Goal: Communication & Community: Answer question/provide support

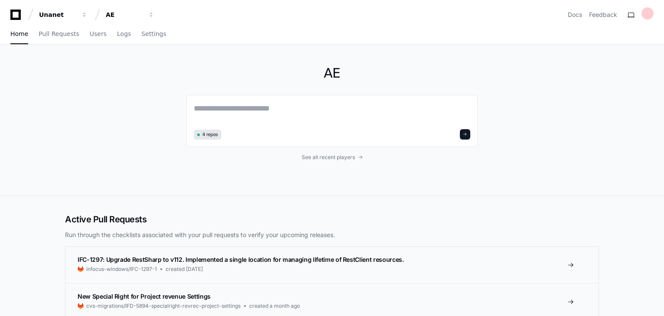
drag, startPoint x: 67, startPoint y: 215, endPoint x: 78, endPoint y: 209, distance: 12.2
click at [67, 215] on h2 "Active Pull Requests" at bounding box center [332, 219] width 534 height 12
click at [241, 109] on textarea at bounding box center [332, 114] width 276 height 24
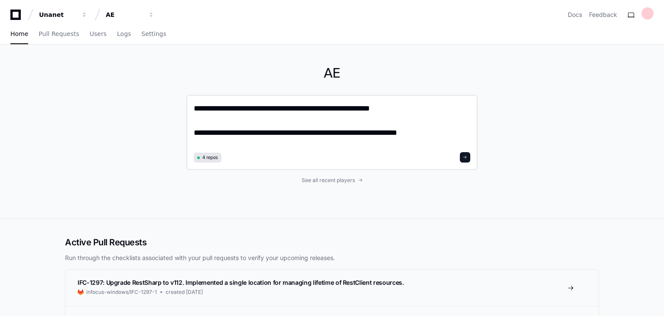
click at [363, 130] on textarea "**********" at bounding box center [332, 125] width 276 height 47
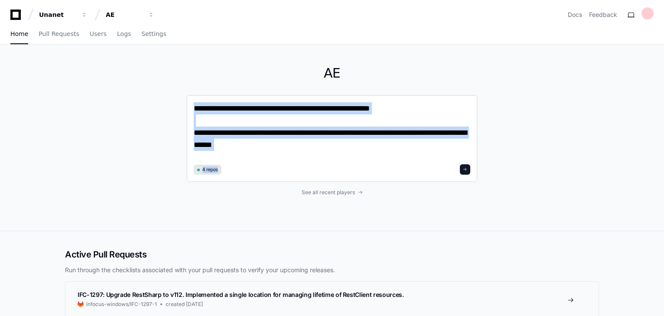
click at [326, 165] on div "**********" at bounding box center [331, 138] width 291 height 87
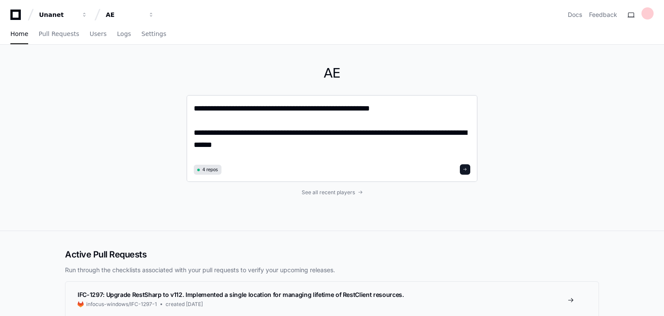
click at [322, 147] on textarea "**********" at bounding box center [332, 131] width 276 height 59
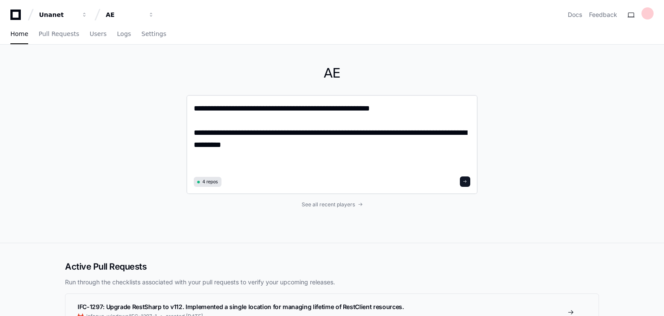
paste textarea "**********"
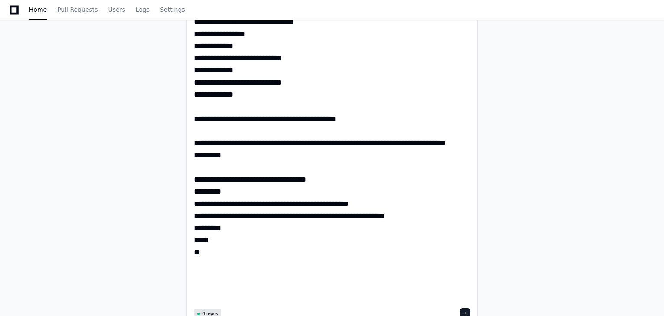
scroll to position [1629, 0]
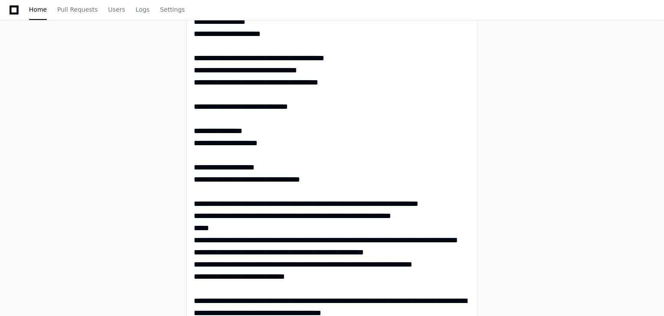
scroll to position [172, 0]
type textarea "**********"
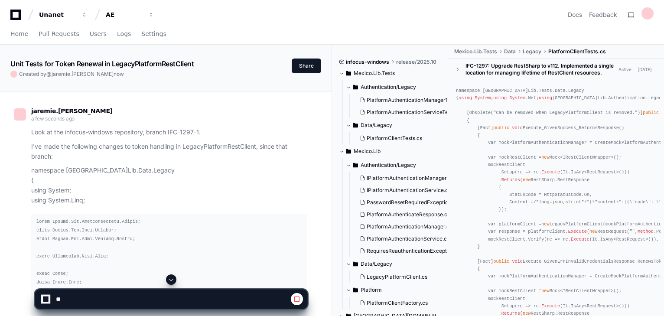
click at [169, 279] on span at bounding box center [171, 279] width 7 height 7
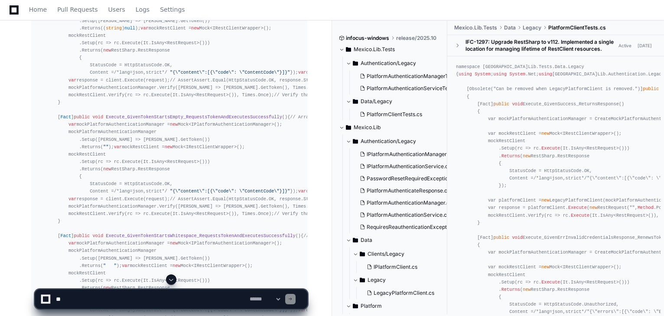
scroll to position [1631, 0]
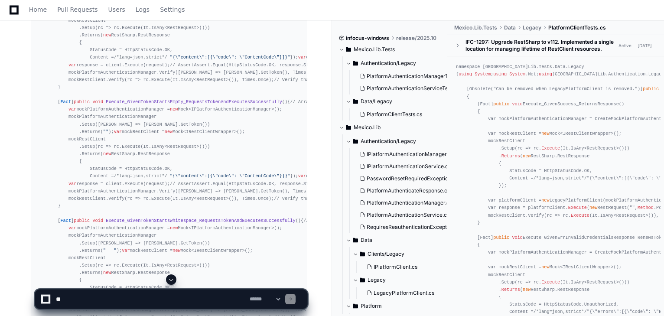
click at [174, 279] on span at bounding box center [171, 279] width 7 height 7
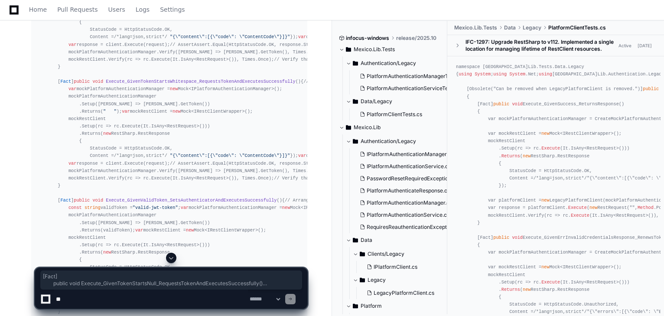
scroll to position [1796, 0]
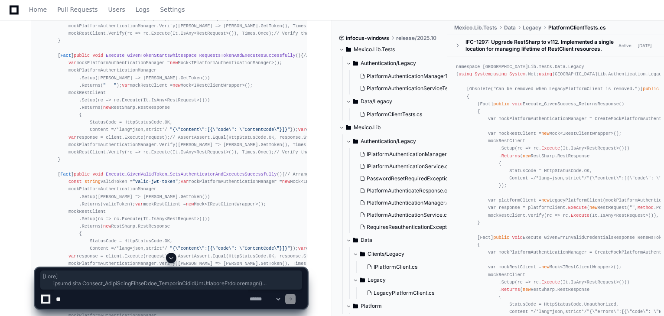
drag, startPoint x: 57, startPoint y: 49, endPoint x: 126, endPoint y: 175, distance: 144.3
copy div "[ Fact ] public void Execute_GivenTokenStartsNull_RequestsTokenAndExecutesSucce…"
drag, startPoint x: 110, startPoint y: 296, endPoint x: 103, endPoint y: 288, distance: 11.1
click at [110, 296] on textarea at bounding box center [151, 298] width 194 height 19
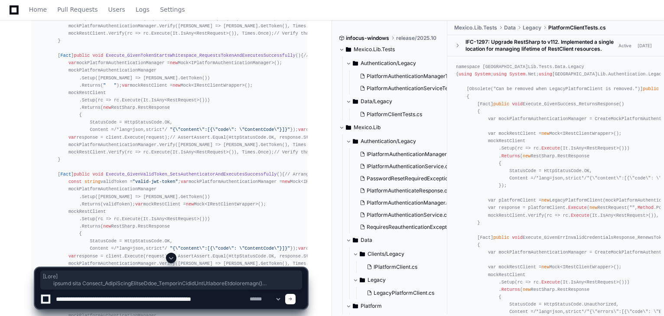
type textarea "**********"
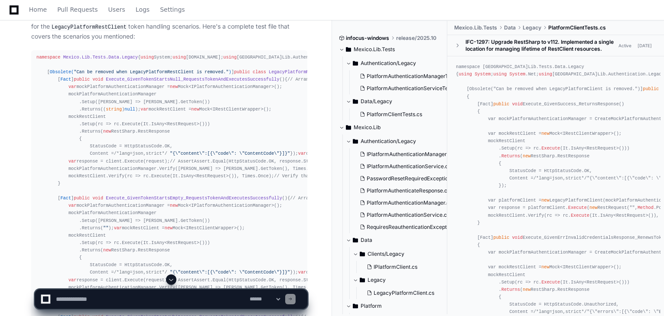
scroll to position [1449, 0]
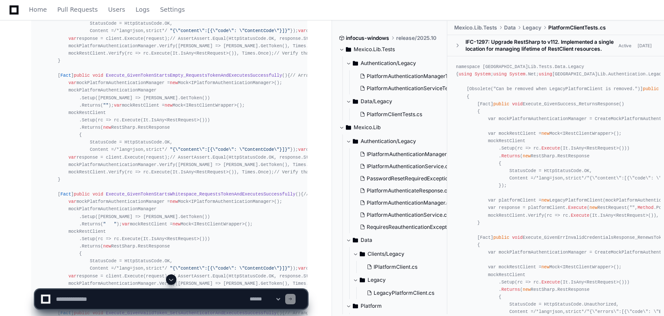
click at [171, 278] on span at bounding box center [171, 279] width 7 height 7
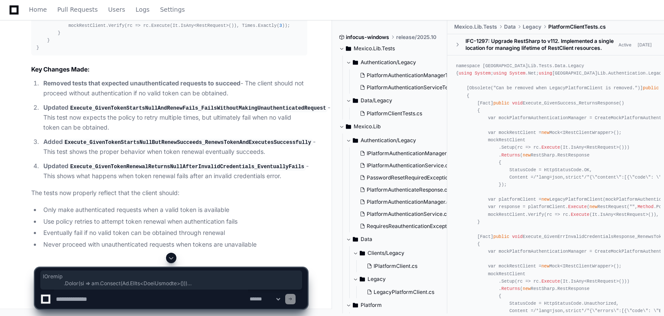
scroll to position [5994, 0]
drag, startPoint x: 68, startPoint y: 239, endPoint x: 57, endPoint y: 97, distance: 143.0
copy div "[ Fact ] public void Execute_GivenValidToken_SetsAuthenticatorAndExecutesSucces…"
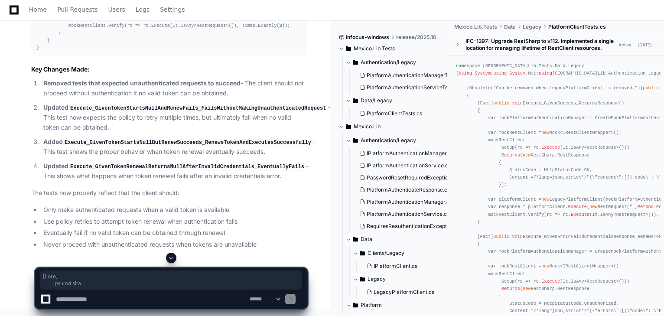
scroll to position [6445, 0]
drag, startPoint x: 55, startPoint y: 80, endPoint x: 224, endPoint y: 189, distance: 201.0
copy div "[ Fact ] public void Execute_GivenTokenStartsNullButRenewSucceeds_RenewsTokenAn…"
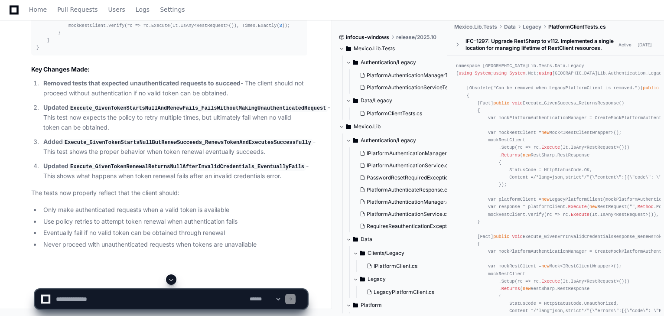
scroll to position [6687, 0]
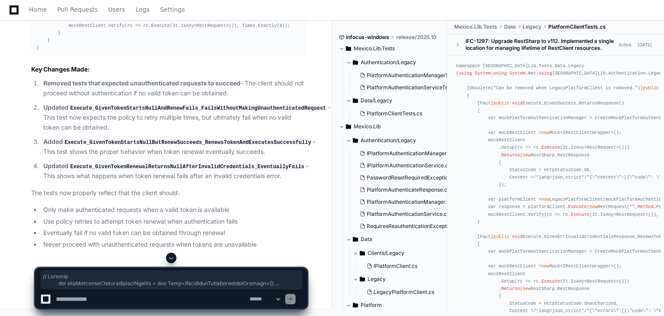
scroll to position [6549, 0]
drag, startPoint x: 64, startPoint y: 244, endPoint x: 56, endPoint y: 101, distance: 144.1
copy div "[ Fact ] public void Execute_GivenTokenStartsNullAndRenewFails_FailsWithoutMaki…"
click at [172, 303] on textarea at bounding box center [151, 298] width 194 height 19
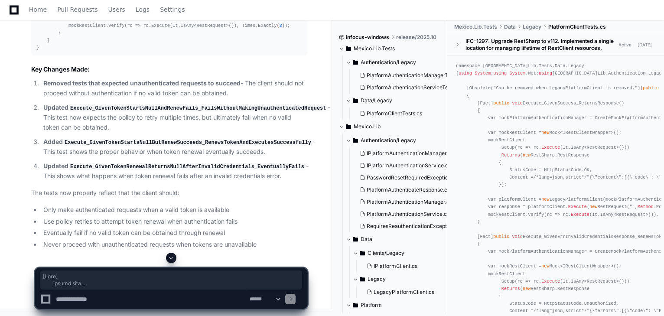
paste textarea "**********"
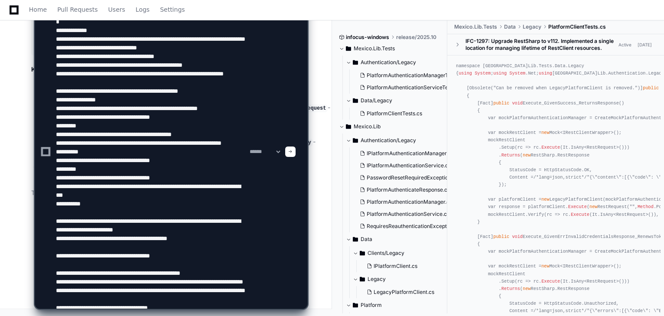
scroll to position [81, 0]
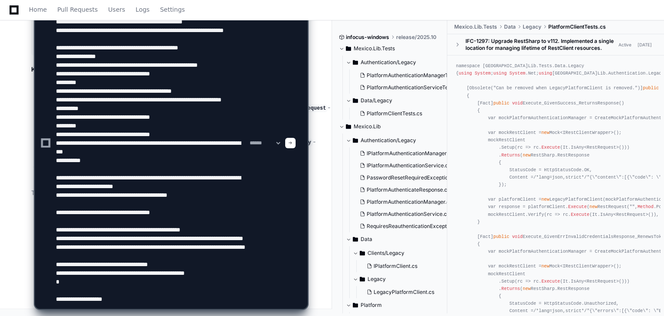
type textarea "**********"
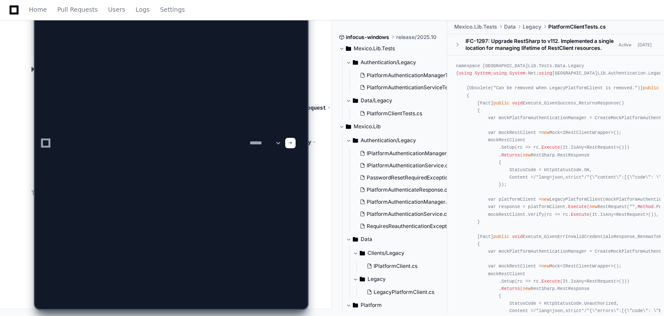
scroll to position [0, 0]
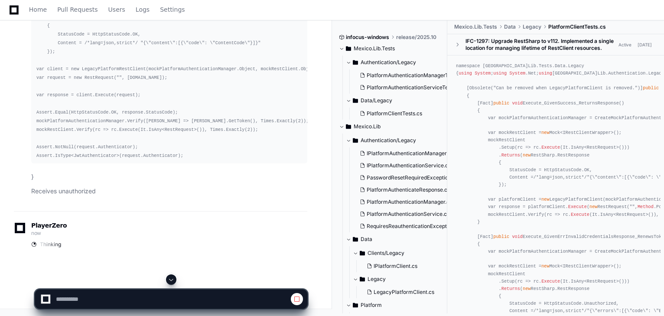
click at [176, 280] on button at bounding box center [171, 279] width 10 height 10
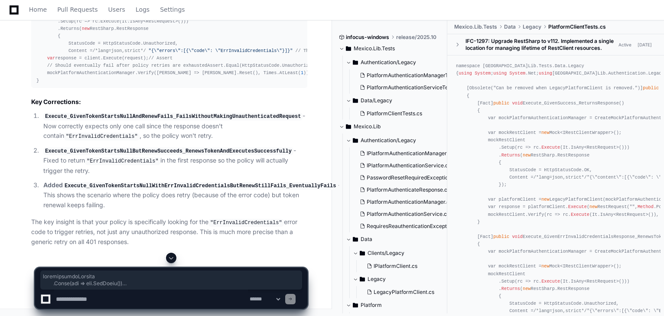
scroll to position [9927, 0]
drag, startPoint x: 68, startPoint y: 187, endPoint x: 13, endPoint y: 112, distance: 93.0
copy div "[ Fact ] public void Execute_GivenTokenStartsNullAndRenewFails_FailsWithoutMaki…"
click at [98, 296] on textarea at bounding box center [151, 298] width 194 height 19
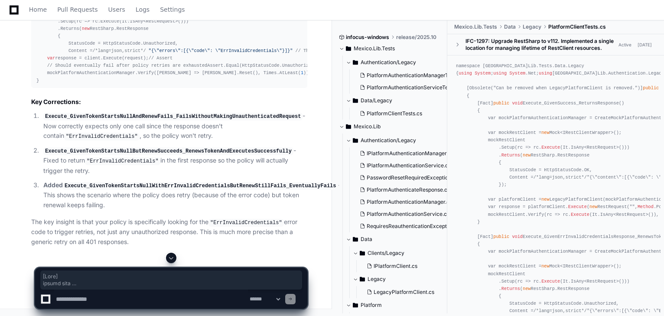
click at [91, 297] on textarea at bounding box center [151, 298] width 194 height 19
paste textarea "**********"
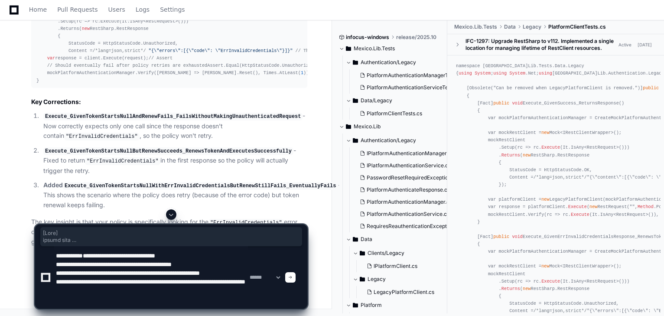
scroll to position [3, 0]
type textarea "**********"
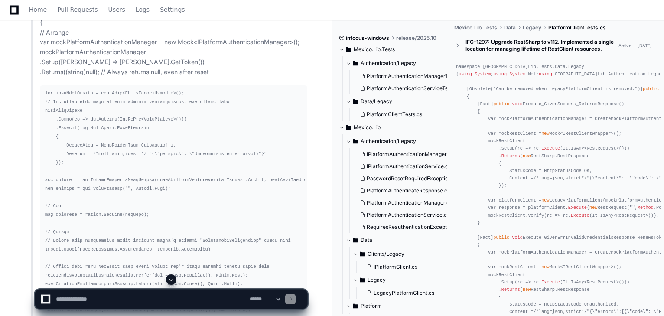
scroll to position [0, 0]
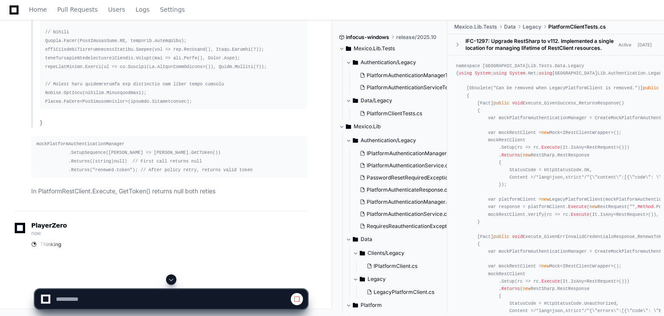
click at [170, 280] on span at bounding box center [171, 279] width 7 height 7
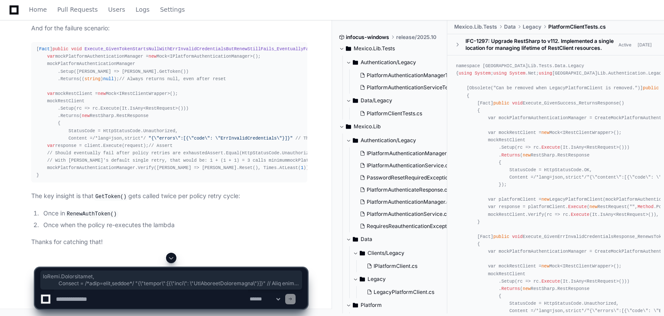
scroll to position [12090, 0]
drag, startPoint x: 52, startPoint y: 199, endPoint x: 14, endPoint y: 39, distance: 165.2
copy div "[ Fact ] public void Execute_GivenTokenStartsNullButRenewSucceeds_RenewsTokenAn…"
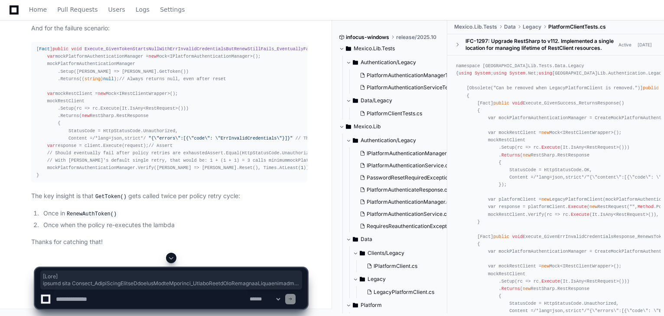
click at [132, 179] on div "[ Fact ] public void Execute_GivenTokenStartsNullWithErrInvalidCredentialsButRe…" at bounding box center [169, 112] width 266 height 133
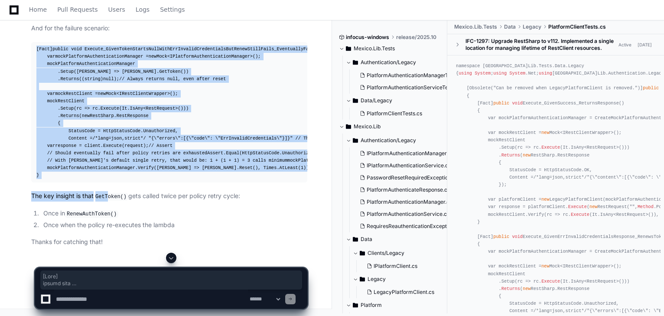
scroll to position [12575, 0]
drag, startPoint x: 36, startPoint y: 173, endPoint x: 107, endPoint y: 180, distance: 71.8
click at [107, 180] on pre "[ Fact ] public void Execute_GivenTokenStartsNullWithErrInvalidCredentialsButRe…" at bounding box center [169, 112] width 276 height 140
copy div "[ Fact ] public void Execute_GivenTokenStartsNullWithErrInvalidCredentialsButRe…"
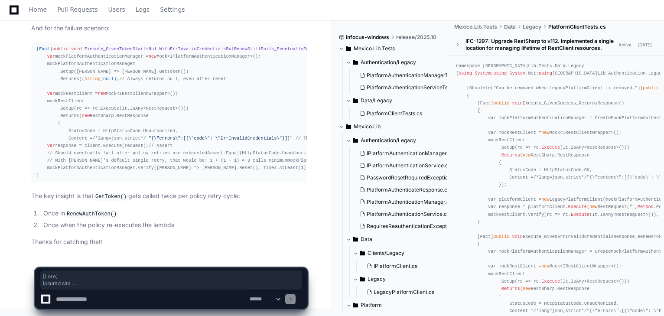
click at [198, 229] on li "Once when the policy re-executes the lambda" at bounding box center [174, 225] width 267 height 10
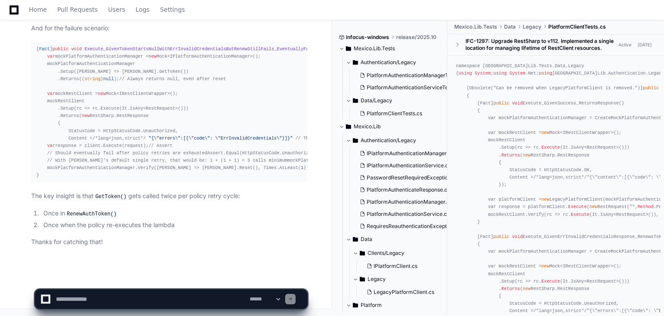
click at [127, 218] on li "Once in RenewAuthToken()" at bounding box center [174, 213] width 267 height 10
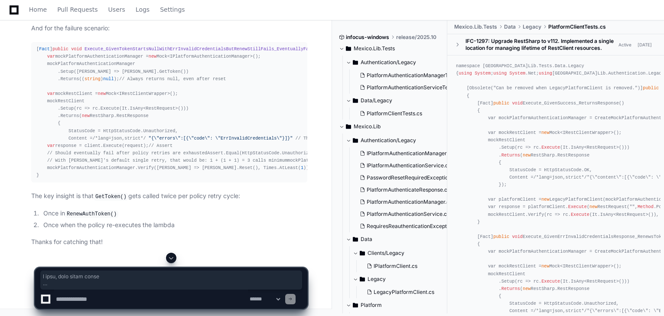
scroll to position [9941, 0]
drag, startPoint x: 52, startPoint y: 246, endPoint x: 30, endPoint y: 102, distance: 145.6
copy div "[ Fact ] public void Execute_GivenTokenStartsNullAndRenewFails_FailsWithoutMaki…"
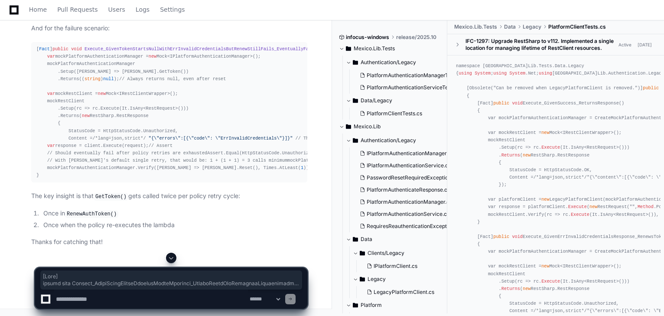
scroll to position [10461, 0]
drag, startPoint x: 36, startPoint y: 88, endPoint x: 105, endPoint y: 175, distance: 111.4
copy div "[ Fact ] public void Execute_GivenTokenStartsNullButRenewSucceeds_RenewsTokenAn…"
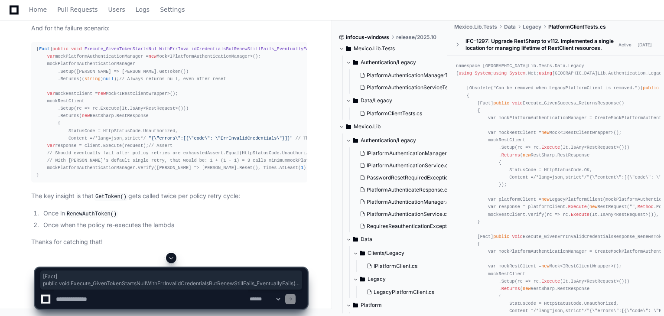
scroll to position [10703, 0]
drag, startPoint x: 37, startPoint y: 82, endPoint x: 132, endPoint y: 218, distance: 165.5
copy div "[ Fact ] public void Execute_GivenTokenStartsNullWithErrInvalidCredentialsButRe…"
